Goal: Task Accomplishment & Management: Use online tool/utility

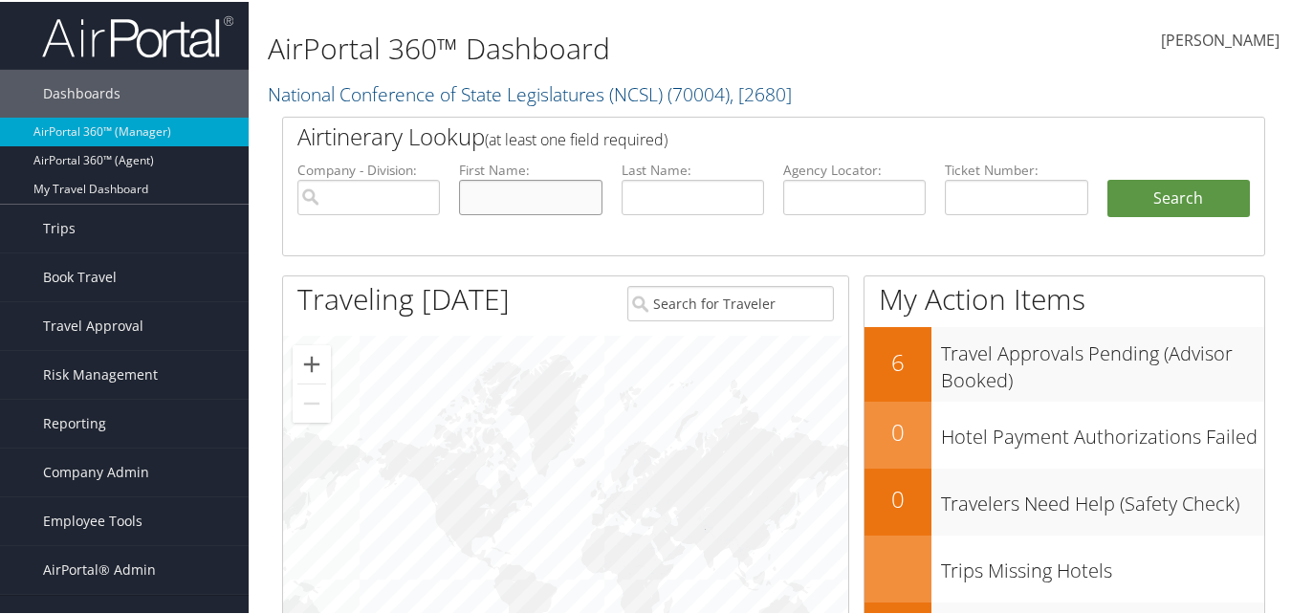
click at [478, 196] on input "text" at bounding box center [530, 195] width 143 height 35
paste input "[PERSON_NAME]"
drag, startPoint x: 539, startPoint y: 194, endPoint x: 509, endPoint y: 197, distance: 30.7
click at [509, 197] on input "[PERSON_NAME]" at bounding box center [530, 195] width 143 height 35
type input "[PERSON_NAME]"
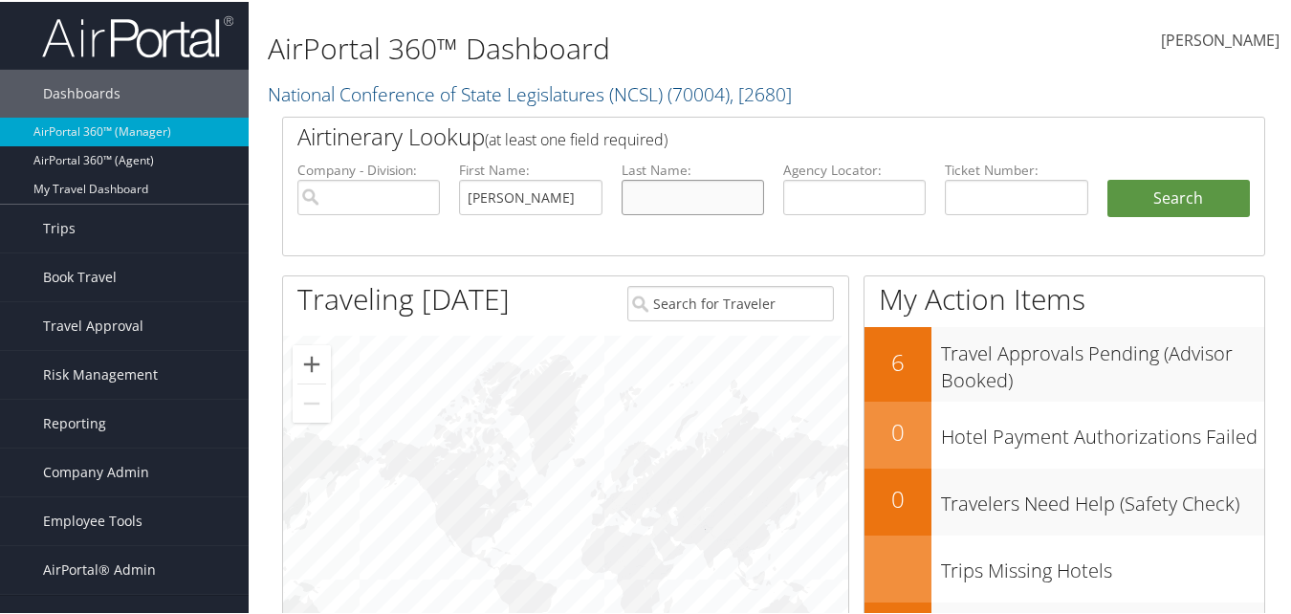
click at [667, 200] on input "text" at bounding box center [693, 195] width 143 height 35
paste input "[PERSON_NAME]"
type input "[PERSON_NAME]"
drag, startPoint x: 561, startPoint y: 193, endPoint x: 508, endPoint y: 202, distance: 54.2
click at [508, 202] on input "[PERSON_NAME]" at bounding box center [530, 195] width 143 height 35
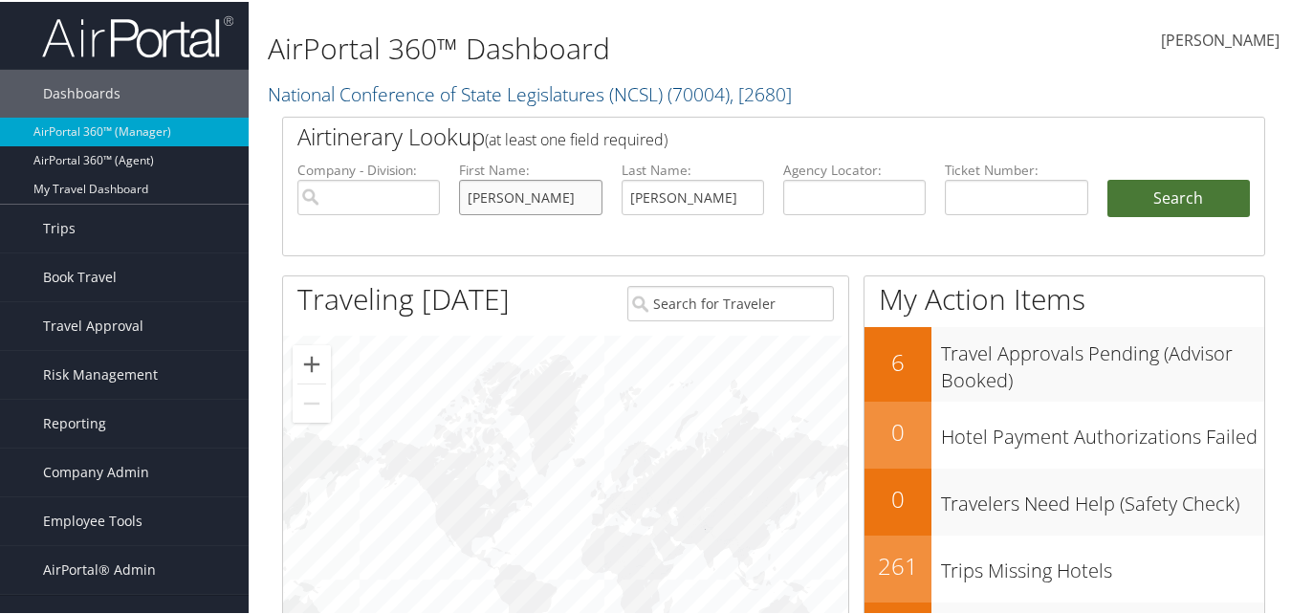
type input "[PERSON_NAME]"
click at [1143, 210] on button "Search" at bounding box center [1179, 197] width 143 height 38
